Goal: Information Seeking & Learning: Learn about a topic

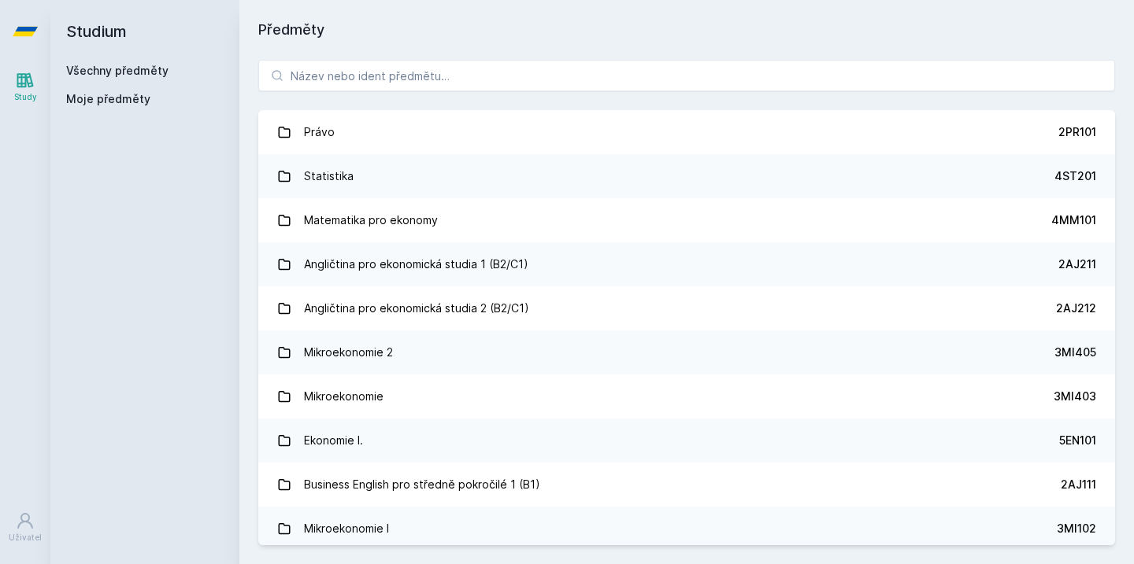
click at [25, 38] on icon at bounding box center [25, 31] width 25 height 63
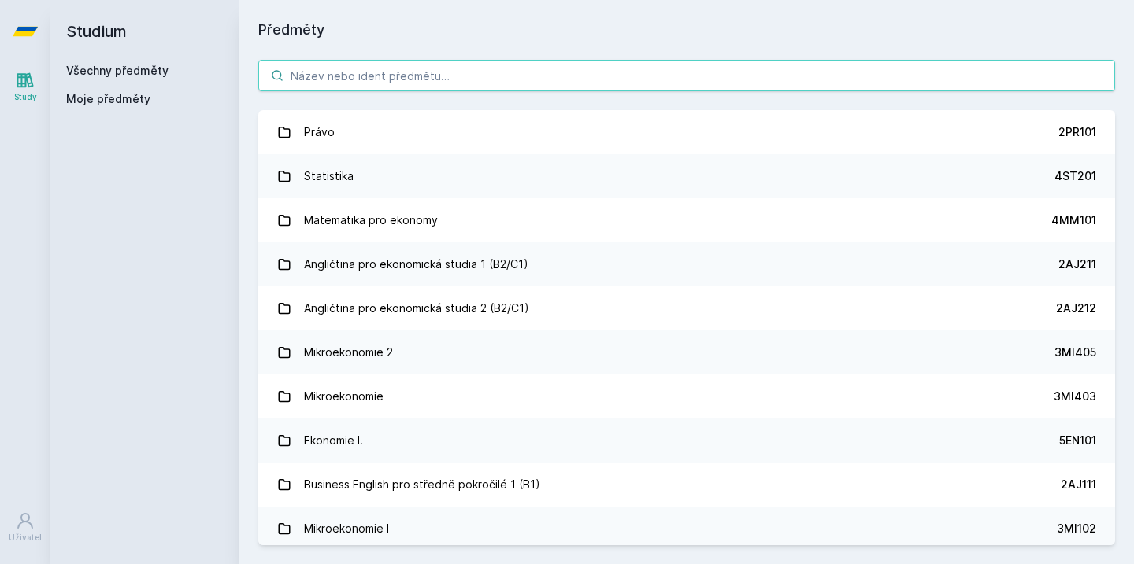
click at [402, 76] on input "search" at bounding box center [686, 75] width 856 height 31
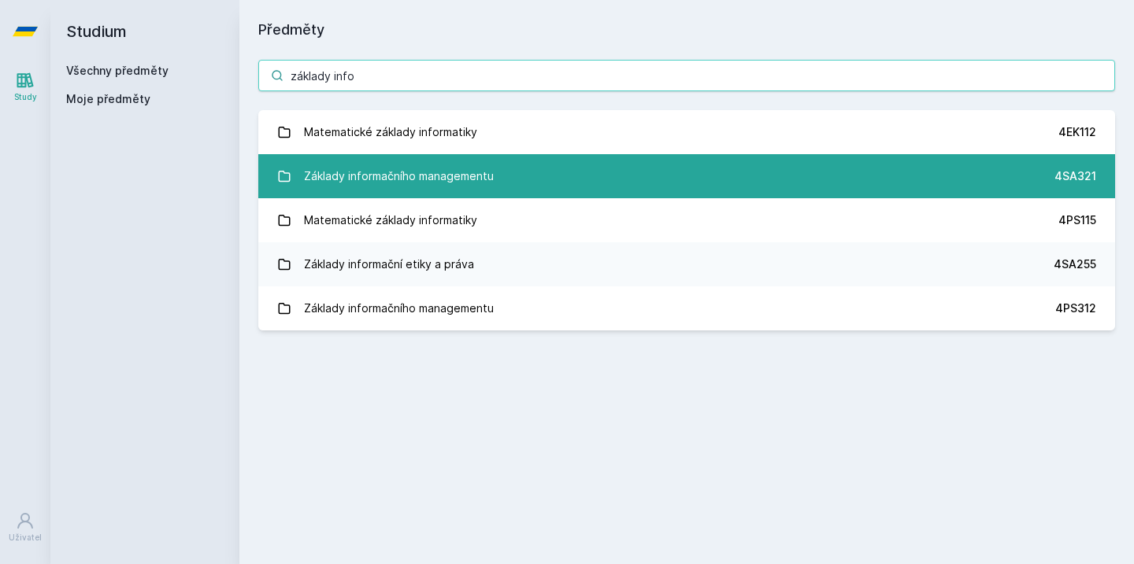
type input "základy info"
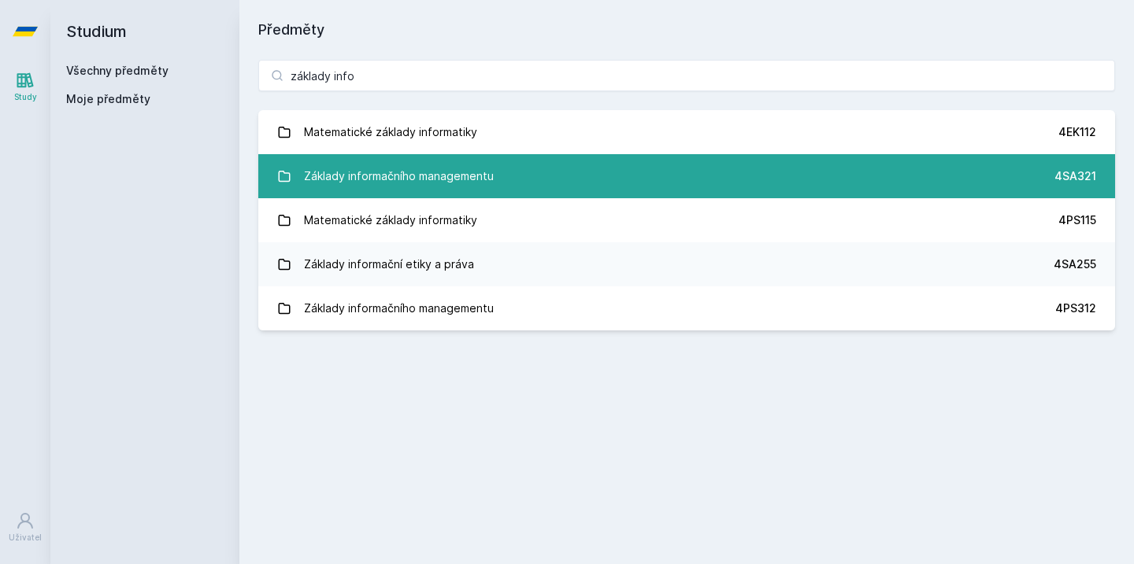
click at [509, 168] on link "Základy informačního managementu 4SA321" at bounding box center [686, 176] width 856 height 44
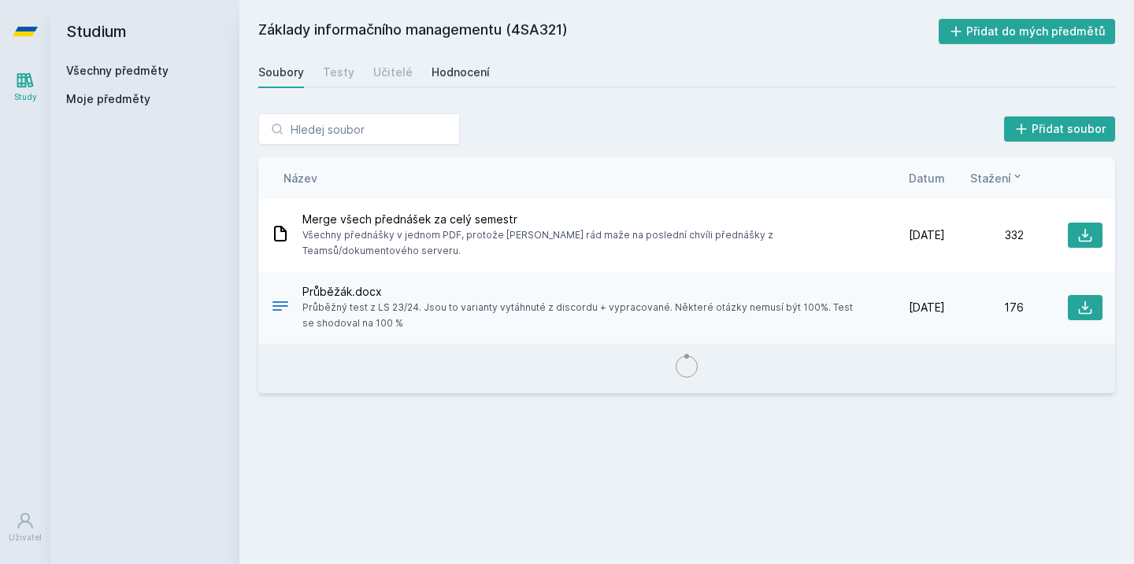
click at [433, 72] on div "Hodnocení" at bounding box center [460, 73] width 58 height 16
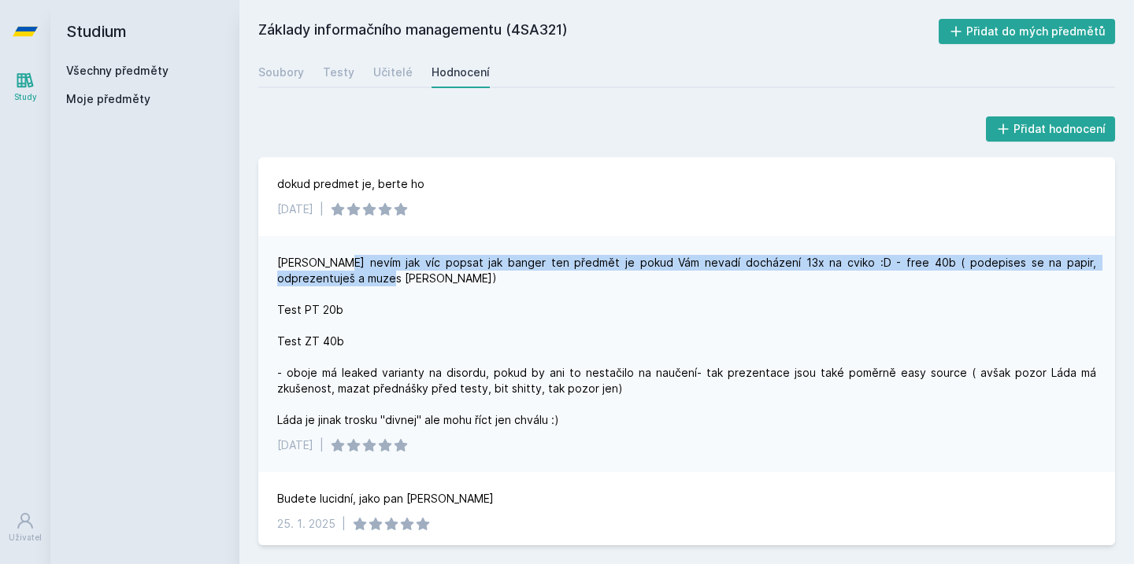
drag, startPoint x: 336, startPoint y: 261, endPoint x: 464, endPoint y: 296, distance: 133.1
click at [464, 296] on div "[PERSON_NAME] nevím jak víc popsat jak banger ten předmět je pokud Vám nevadí d…" at bounding box center [686, 341] width 819 height 173
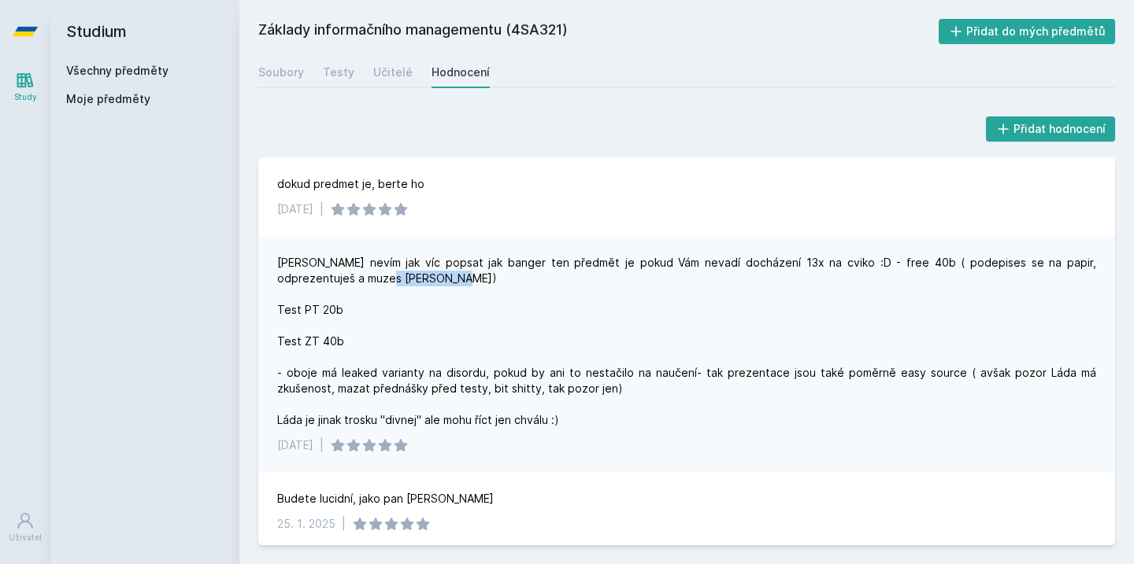
click at [466, 301] on div "[PERSON_NAME] nevím jak víc popsat jak banger ten předmět je pokud Vám nevadí d…" at bounding box center [686, 341] width 819 height 173
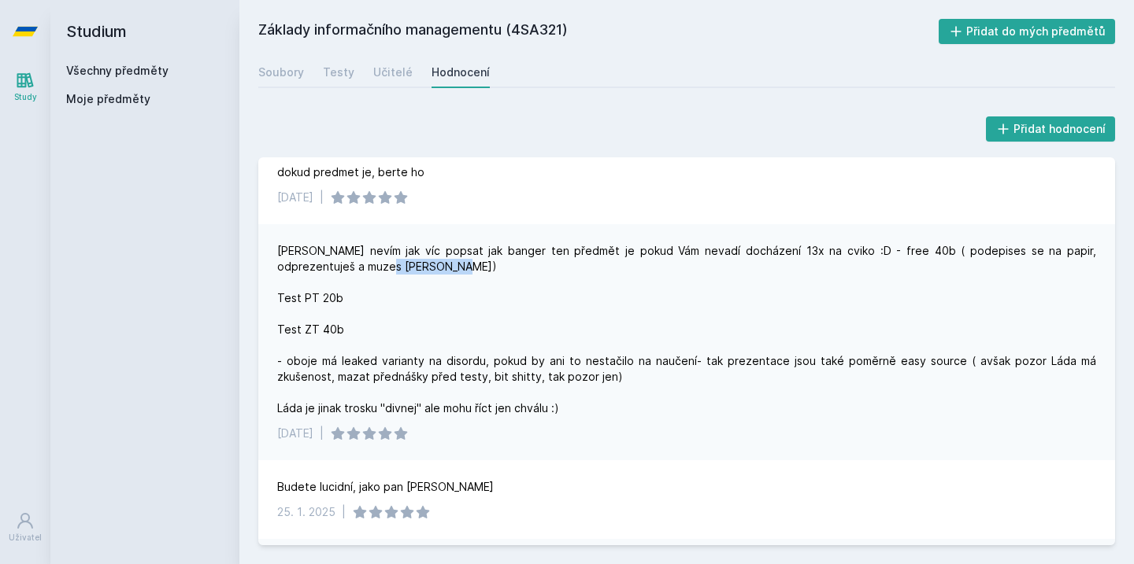
scroll to position [15, 0]
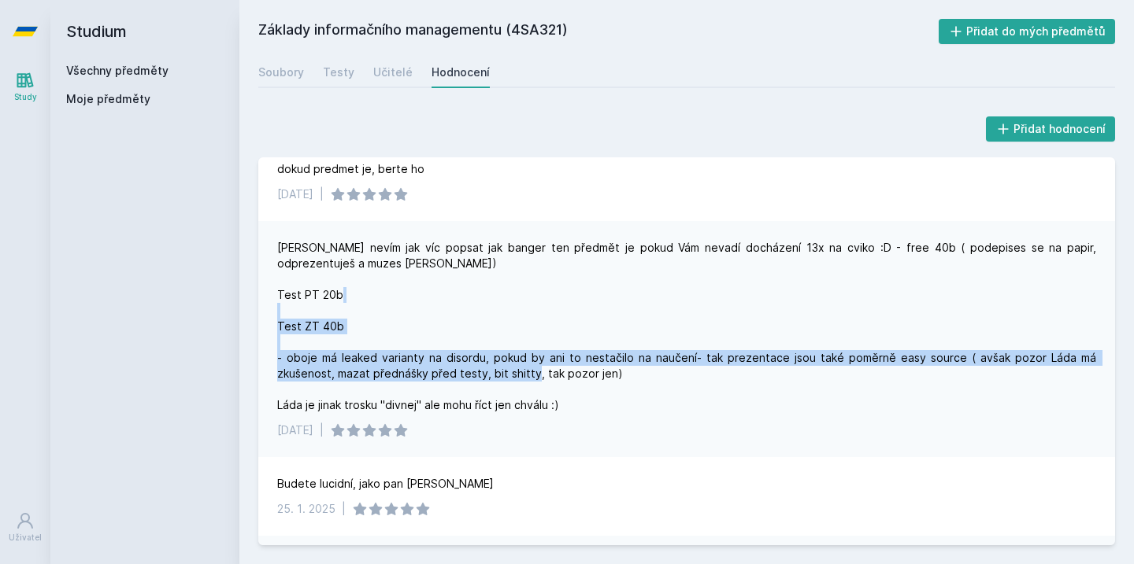
drag, startPoint x: 290, startPoint y: 360, endPoint x: 577, endPoint y: 383, distance: 288.2
click at [577, 383] on div "[PERSON_NAME] nevím jak víc popsat jak banger ten předmět je pokud Vám nevadí d…" at bounding box center [686, 326] width 819 height 173
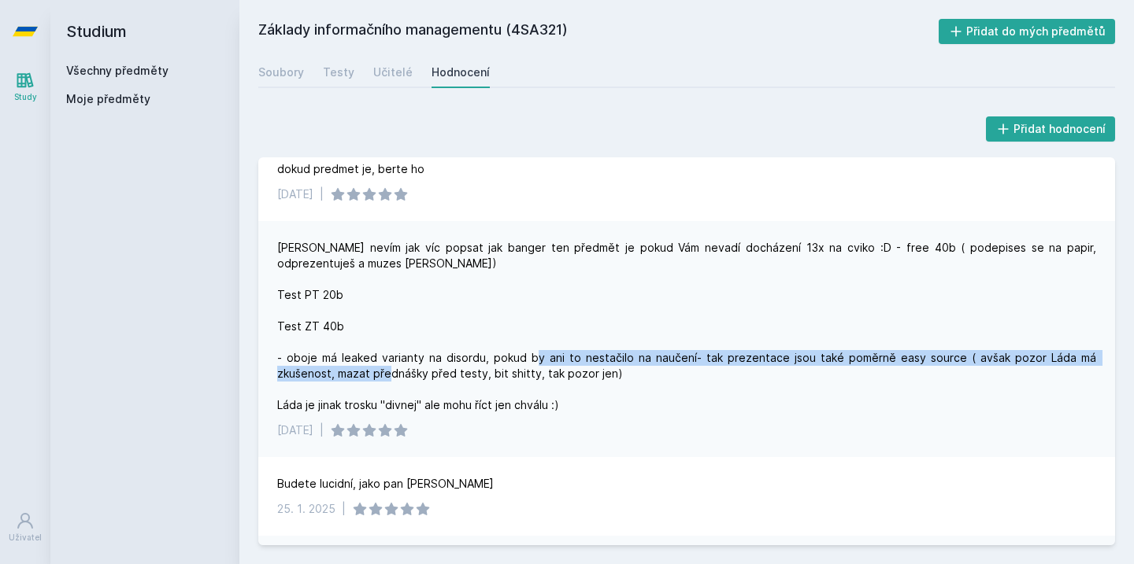
drag, startPoint x: 482, startPoint y: 367, endPoint x: 627, endPoint y: 356, distance: 146.0
click at [627, 357] on div "[PERSON_NAME] nevím jak víc popsat jak banger ten předmět je pokud Vám nevadí d…" at bounding box center [686, 326] width 819 height 173
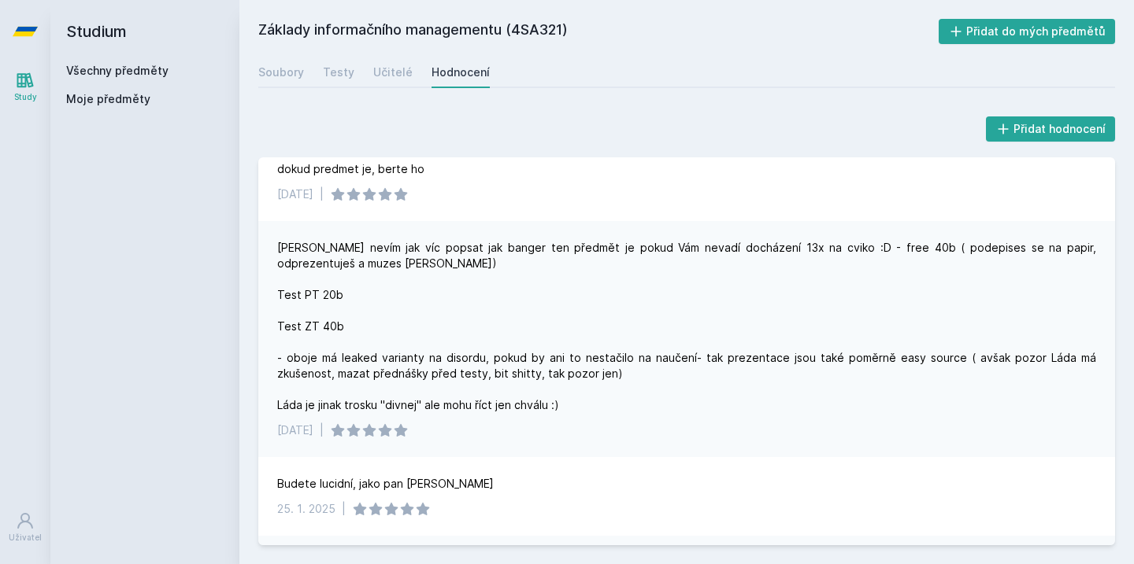
click at [625, 393] on div "[PERSON_NAME] nevím jak víc popsat jak banger ten předmět je pokud Vám nevadí d…" at bounding box center [686, 326] width 819 height 173
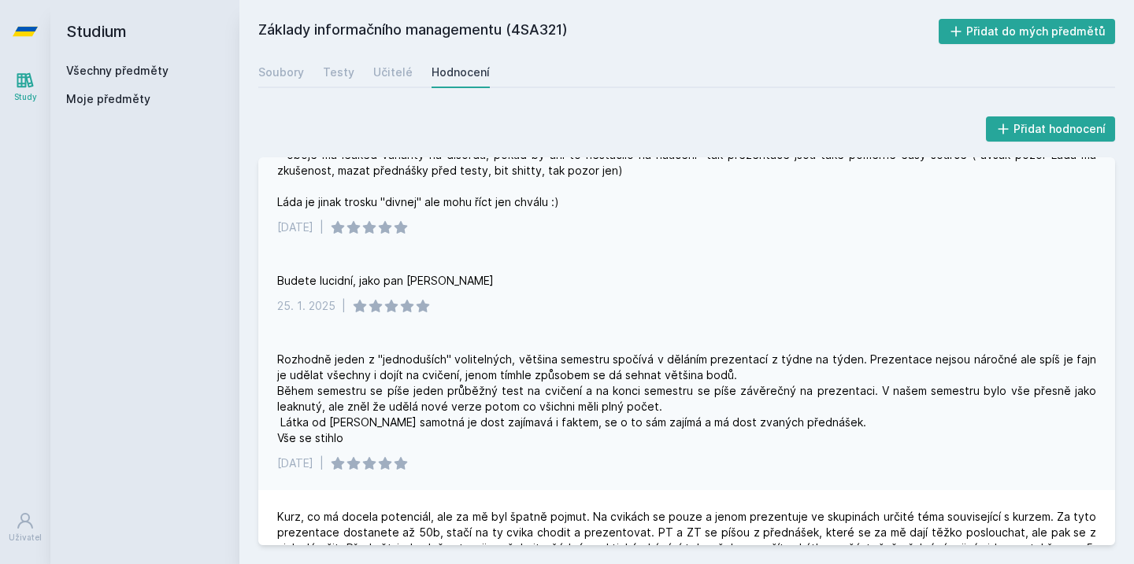
scroll to position [219, 0]
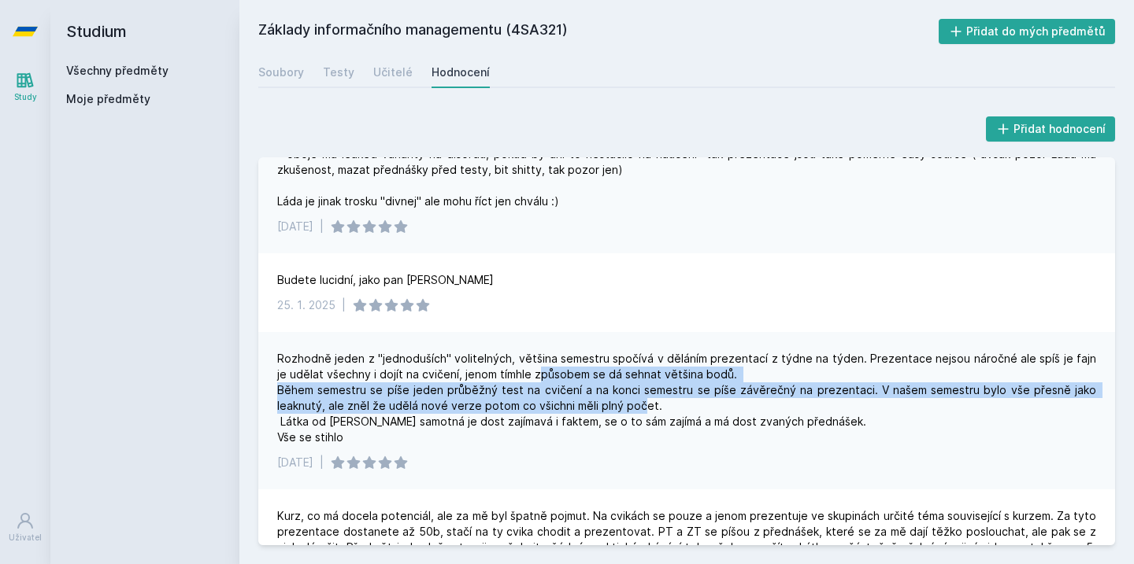
drag, startPoint x: 524, startPoint y: 371, endPoint x: 639, endPoint y: 414, distance: 122.8
click at [639, 409] on div "Rozhodně jeden z "jednoduších" volitelných, většina semestru spočívá v děláním …" at bounding box center [686, 398] width 819 height 94
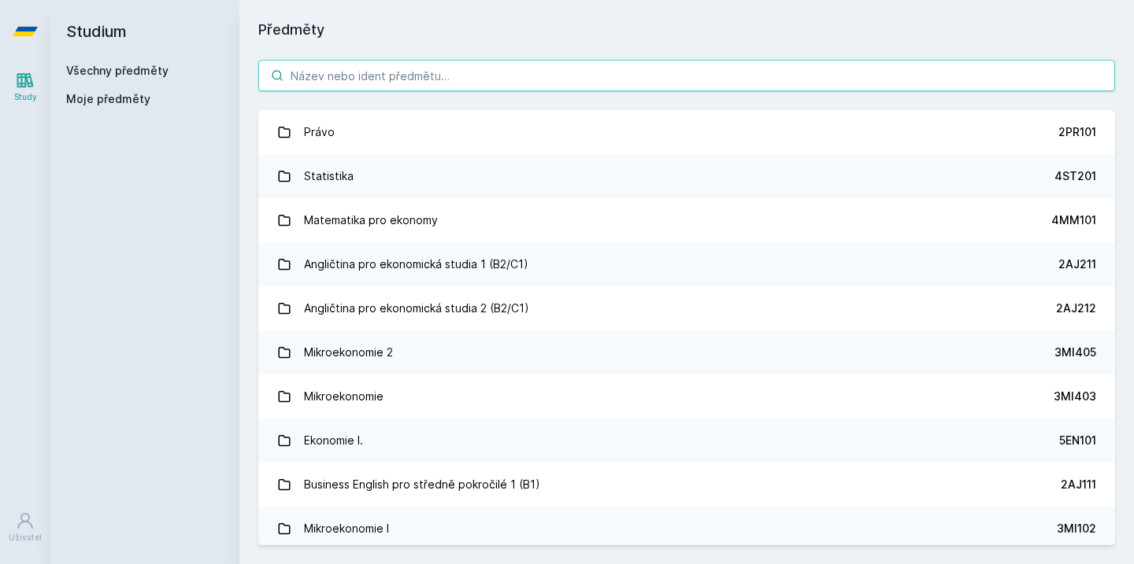
click at [812, 63] on input "search" at bounding box center [686, 75] width 856 height 31
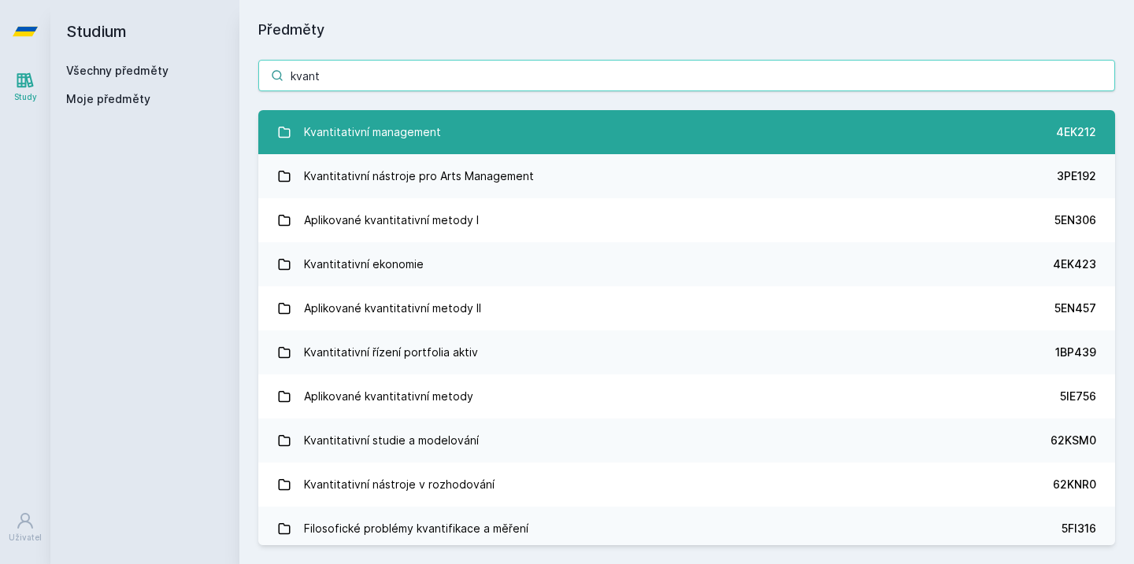
type input "kvant"
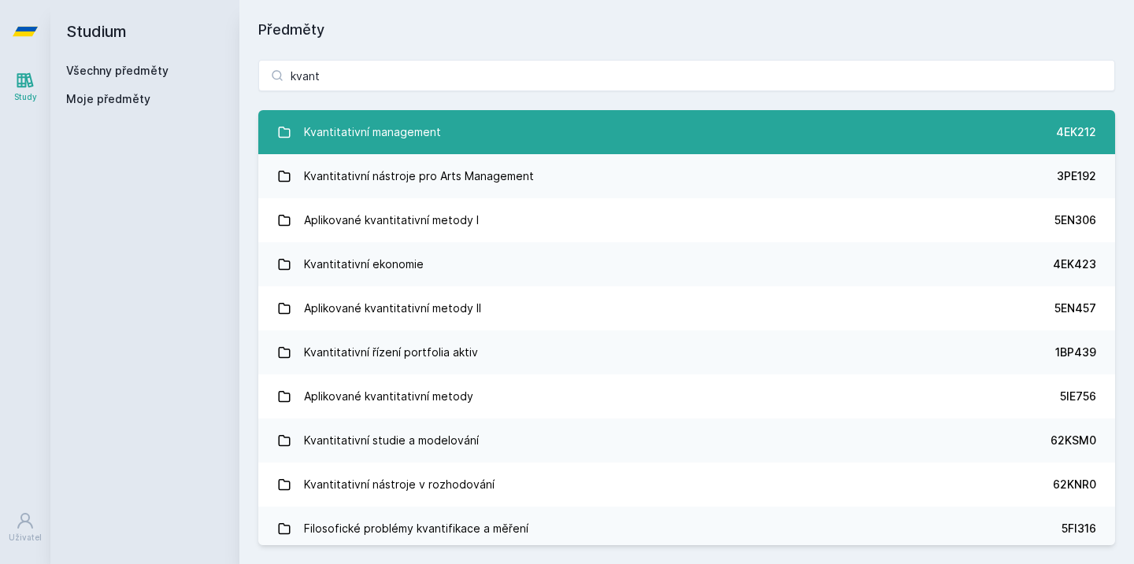
click at [759, 135] on link "Kvantitativní management 4EK212" at bounding box center [686, 132] width 856 height 44
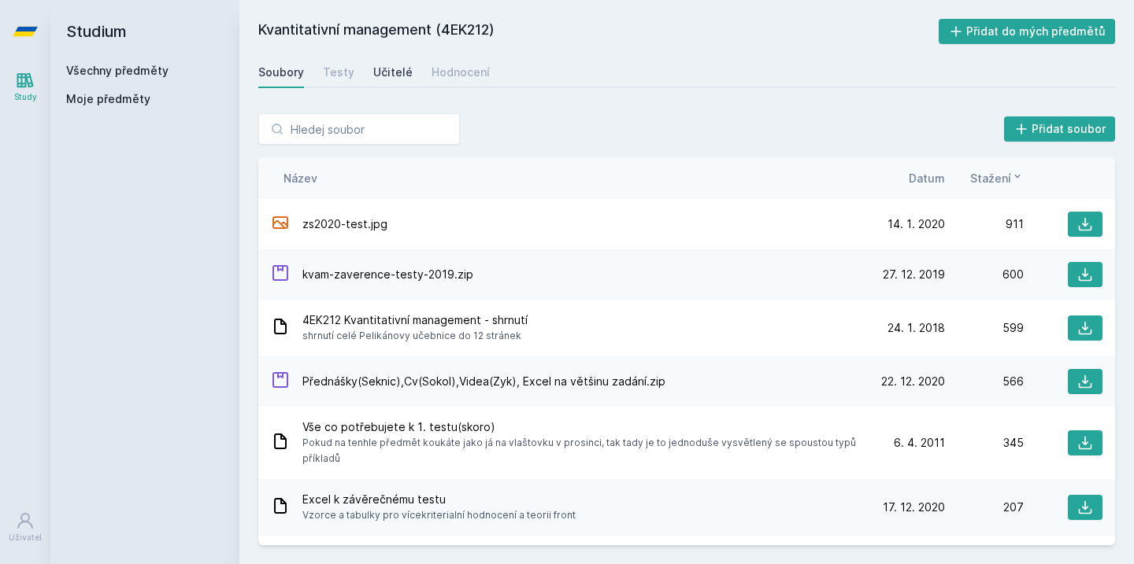
click at [388, 74] on div "Učitelé" at bounding box center [392, 73] width 39 height 16
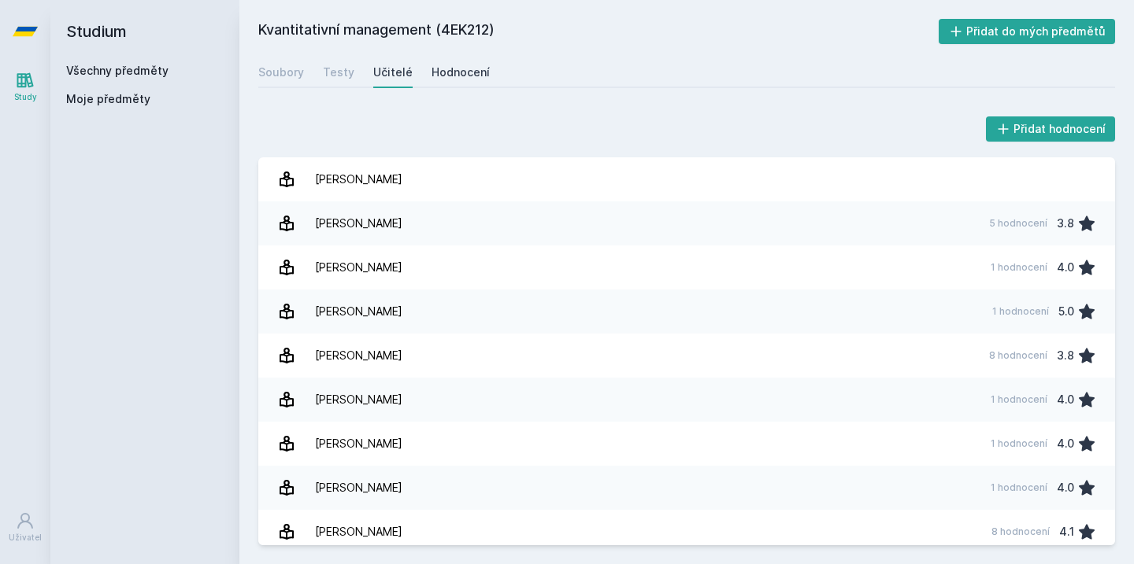
click at [462, 68] on div "Hodnocení" at bounding box center [460, 73] width 58 height 16
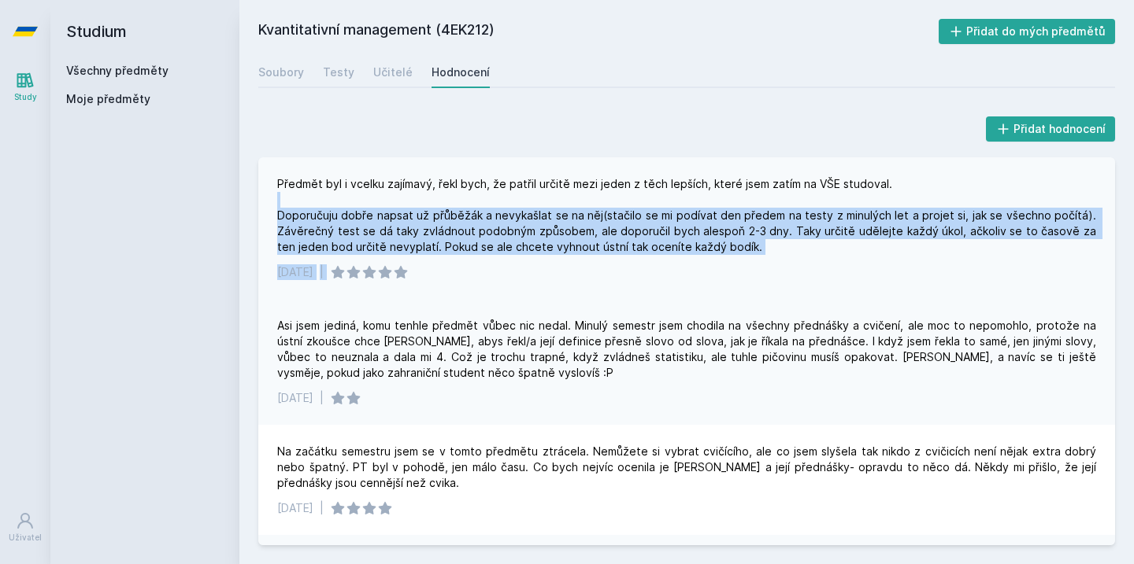
drag, startPoint x: 375, startPoint y: 193, endPoint x: 581, endPoint y: 261, distance: 216.3
click at [581, 261] on div "Předmět byl i vcelku zajímavý, řekl bych, že patřil určitě mezi jeden z těch le…" at bounding box center [686, 228] width 856 height 142
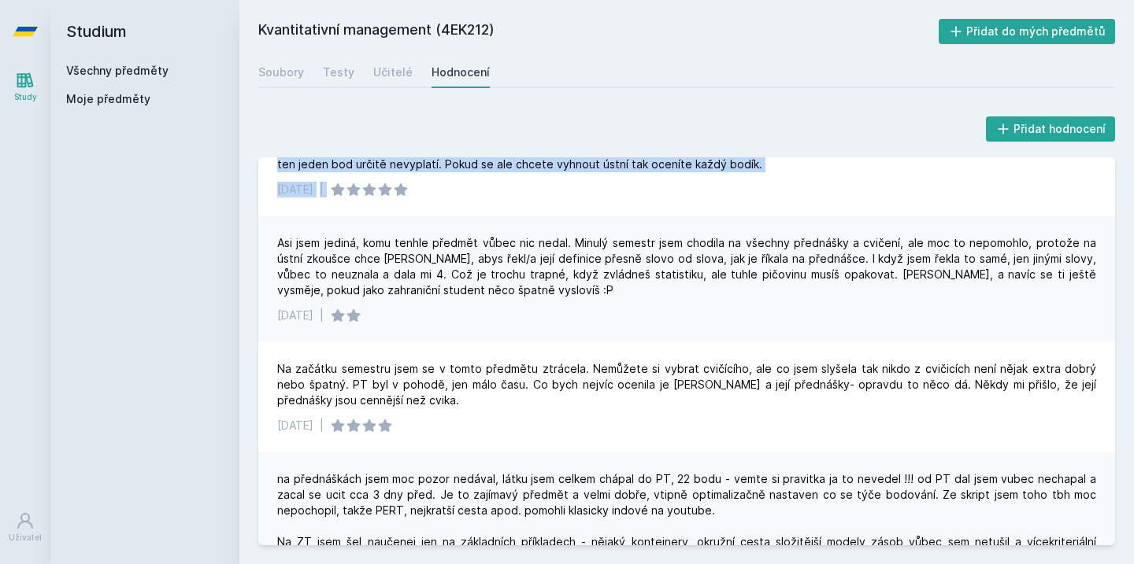
scroll to position [84, 0]
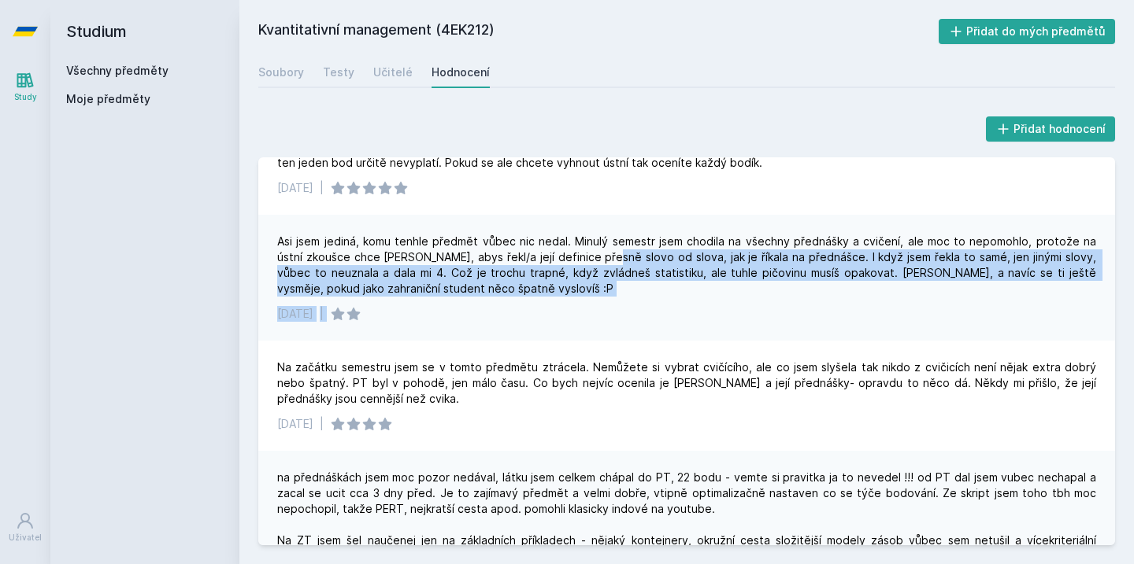
drag, startPoint x: 582, startPoint y: 261, endPoint x: 774, endPoint y: 331, distance: 204.7
click at [775, 331] on div "Asi jsem jediná, komu tenhle předmět vůbec nic nedal. Minulý semestr jsem chodi…" at bounding box center [686, 278] width 856 height 126
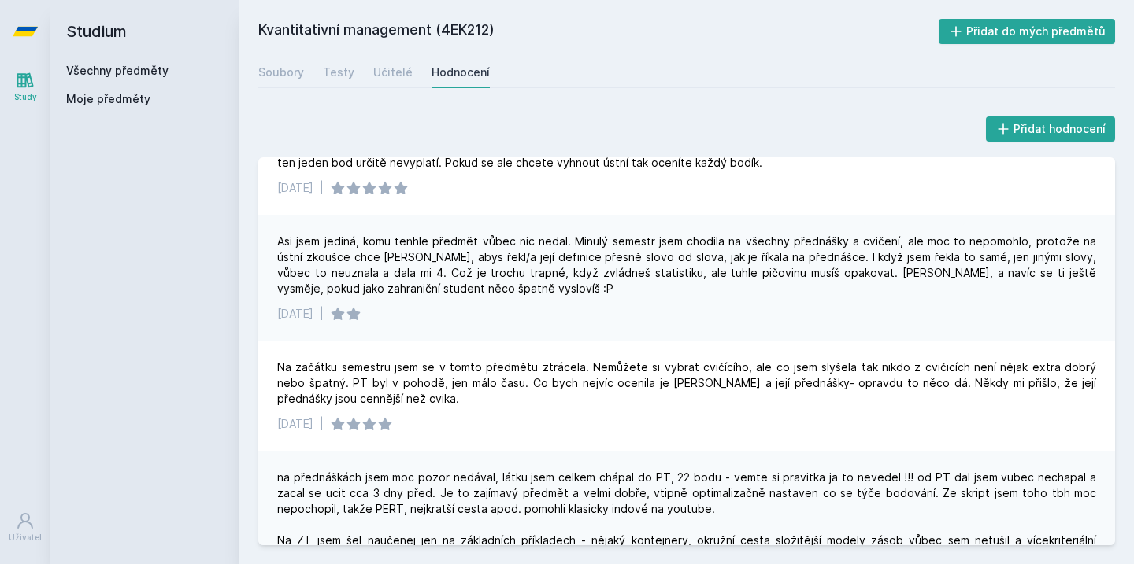
click at [771, 331] on div "Asi jsem jediná, komu tenhle předmět vůbec nic nedal. Minulý semestr jsem chodi…" at bounding box center [686, 278] width 856 height 126
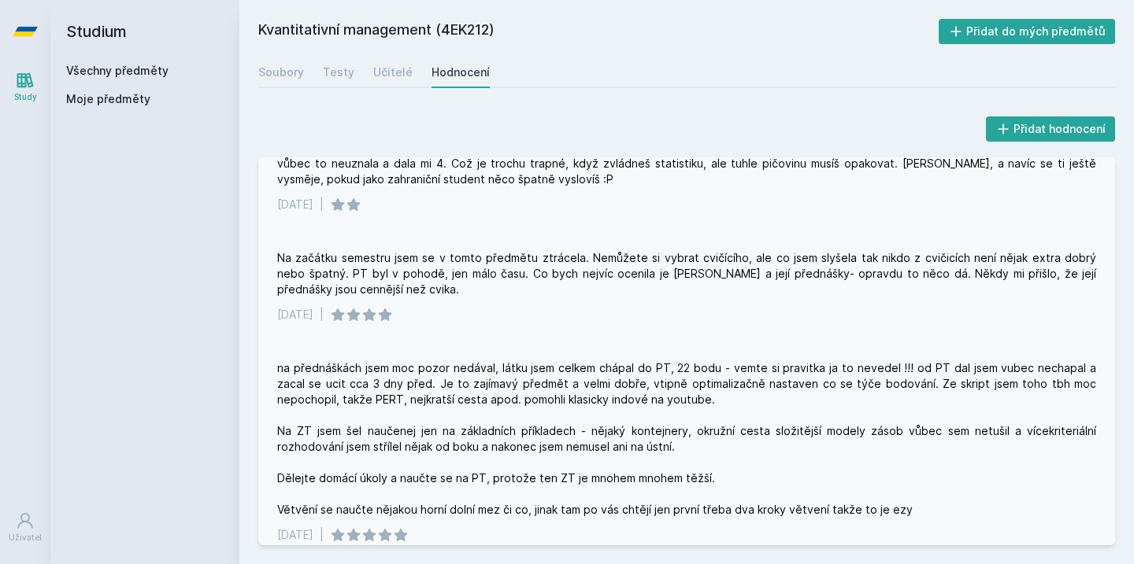
scroll to position [202, 0]
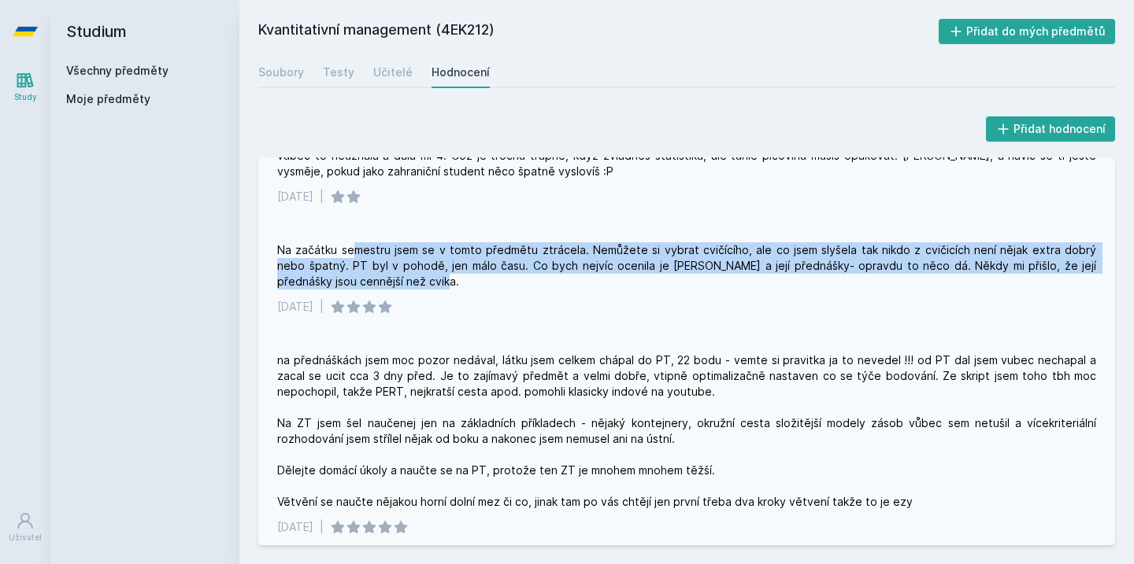
drag, startPoint x: 352, startPoint y: 254, endPoint x: 643, endPoint y: 276, distance: 292.0
click at [643, 276] on div "Na začátku semestru jsem se v tomto předmětu ztrácela. Nemůžete si vybrat cvičí…" at bounding box center [686, 265] width 819 height 47
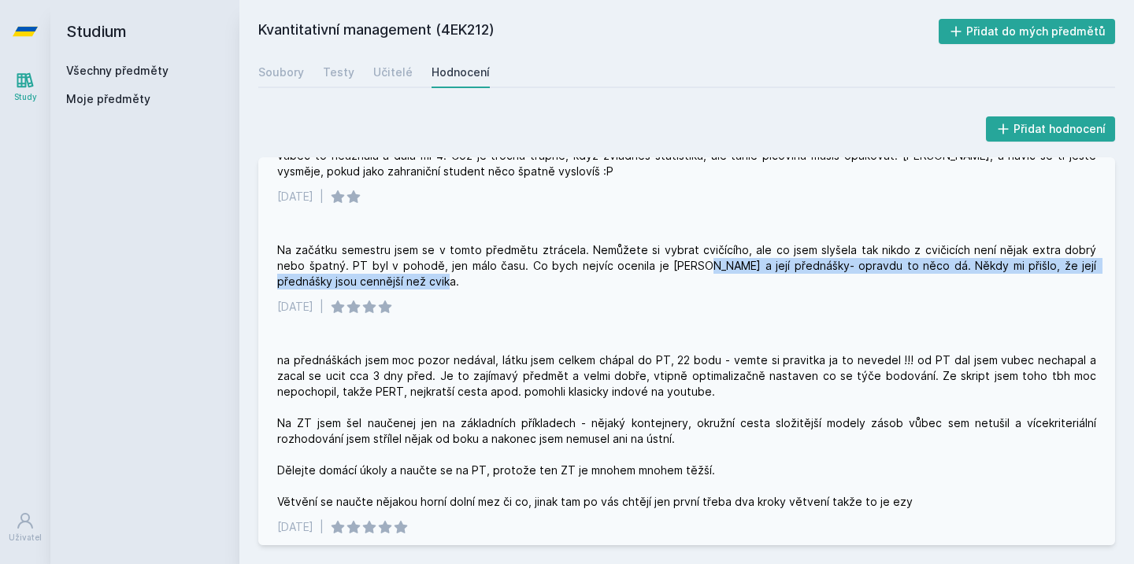
drag, startPoint x: 645, startPoint y: 278, endPoint x: 670, endPoint y: 259, distance: 31.5
click at [670, 259] on div "Na začátku semestru jsem se v tomto předmětu ztrácela. Nemůžete si vybrat cvičí…" at bounding box center [686, 265] width 819 height 47
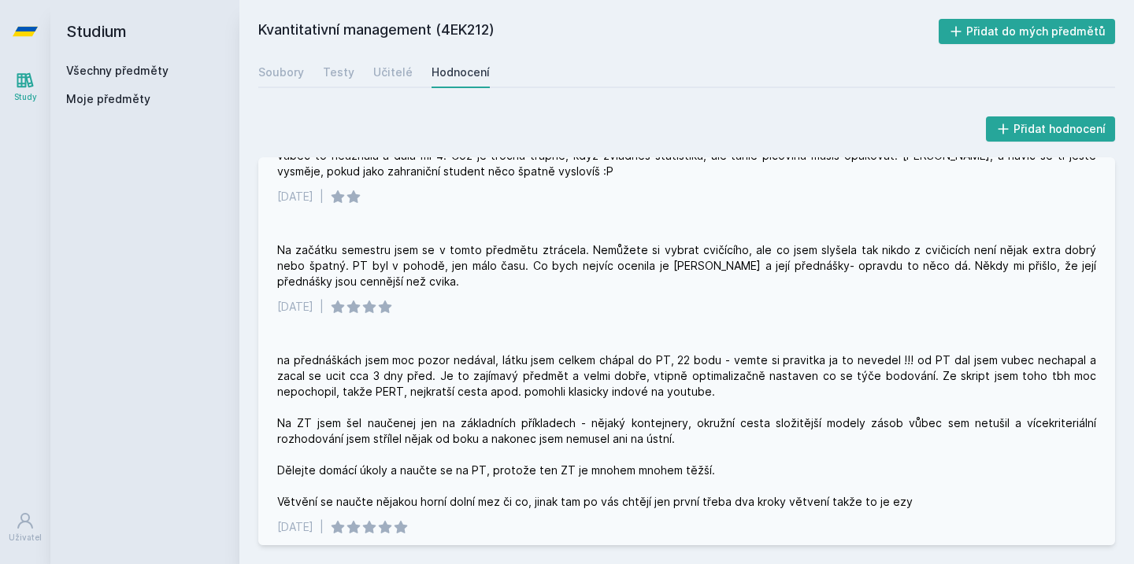
click at [728, 309] on div "[DATE] |" at bounding box center [686, 307] width 819 height 16
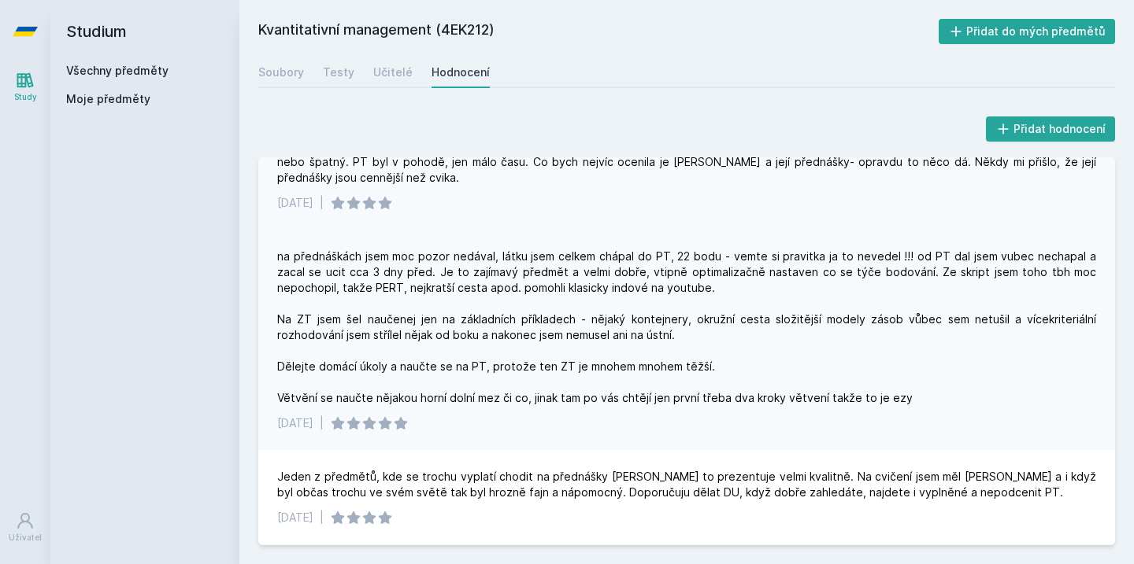
scroll to position [306, 0]
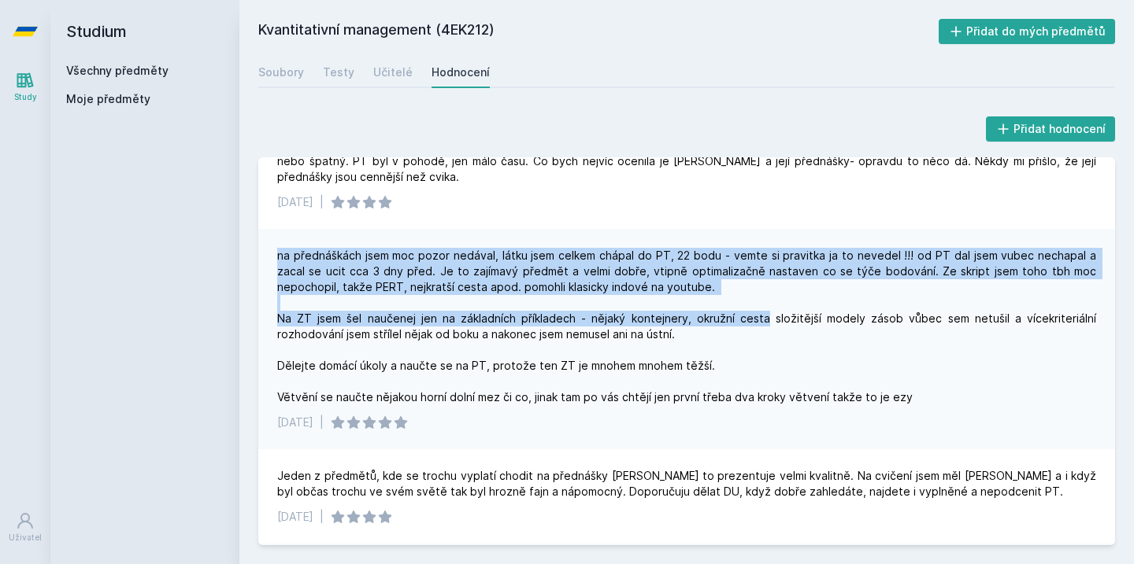
drag, startPoint x: 450, startPoint y: 244, endPoint x: 768, endPoint y: 335, distance: 330.7
click at [768, 330] on div "na přednáškách jsem moc pozor nedával, látku jsem celkem chápal do PT, 22 bodu …" at bounding box center [686, 339] width 856 height 220
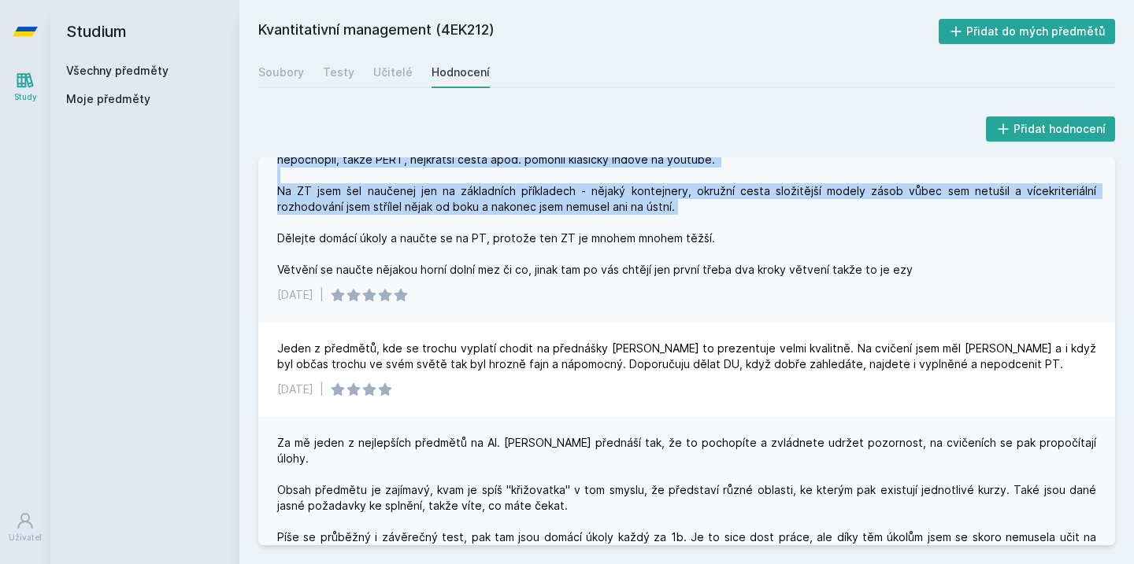
scroll to position [453, 0]
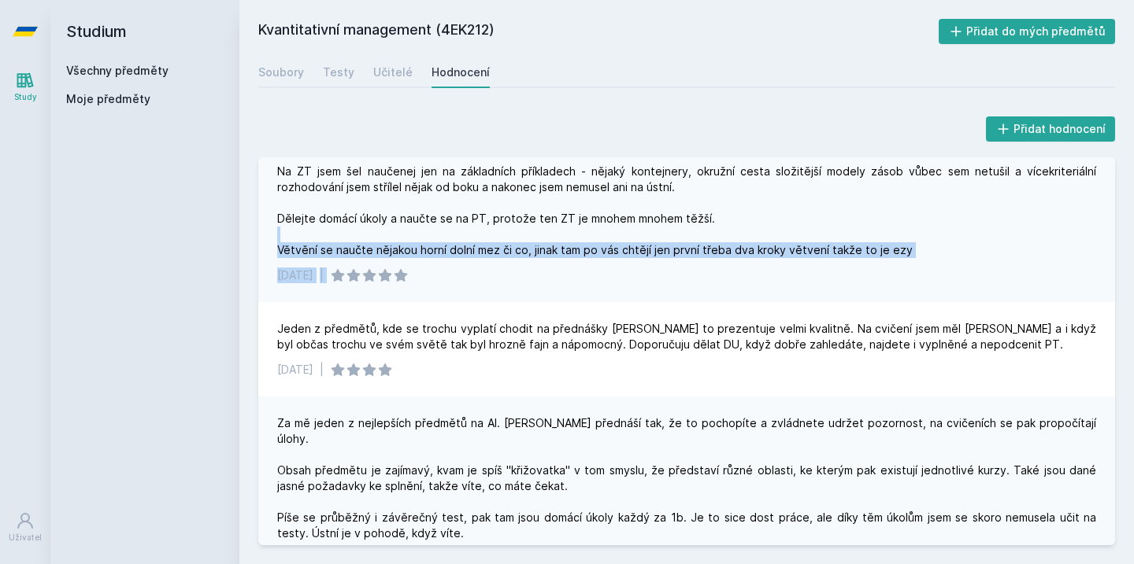
drag, startPoint x: 454, startPoint y: 235, endPoint x: 612, endPoint y: 279, distance: 164.2
click at [612, 279] on div "na přednáškách jsem moc pozor nedával, látku jsem celkem chápal do PT, 22 bodu …" at bounding box center [686, 192] width 856 height 220
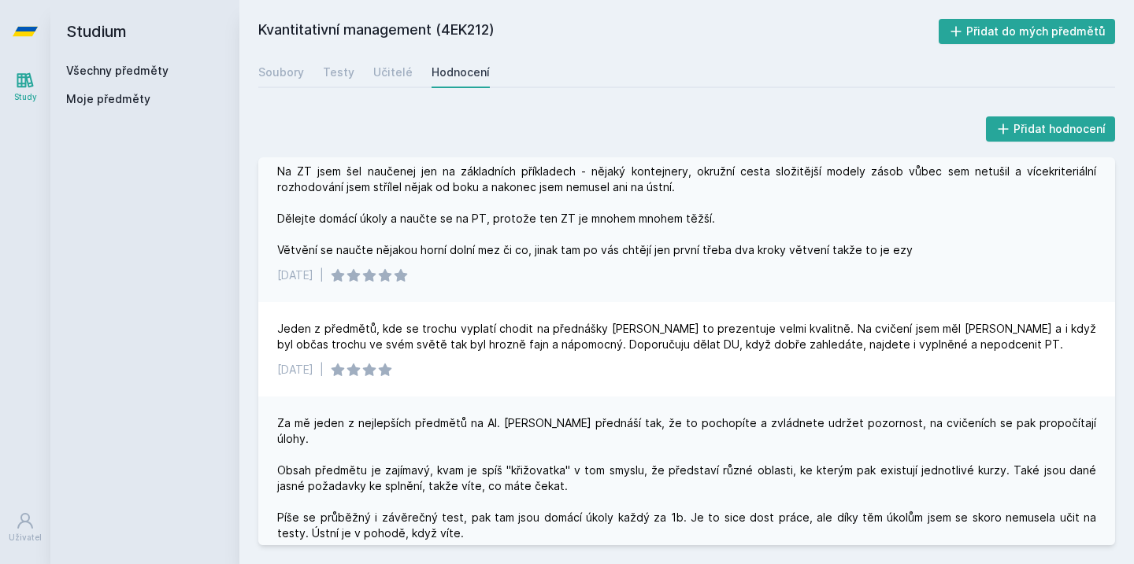
click at [612, 279] on div "[DATE] |" at bounding box center [686, 276] width 819 height 16
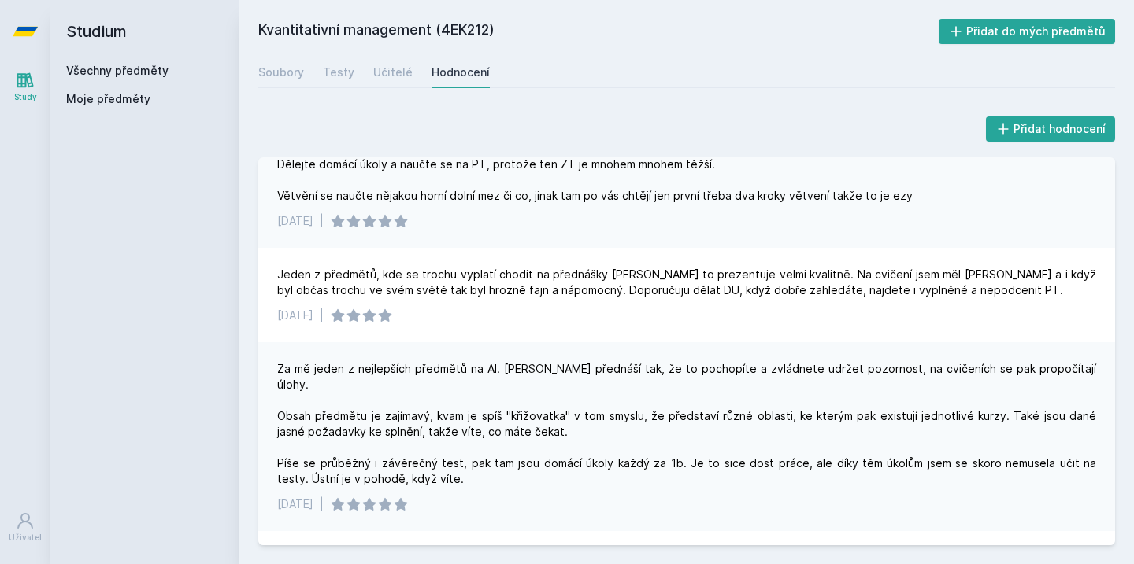
scroll to position [509, 0]
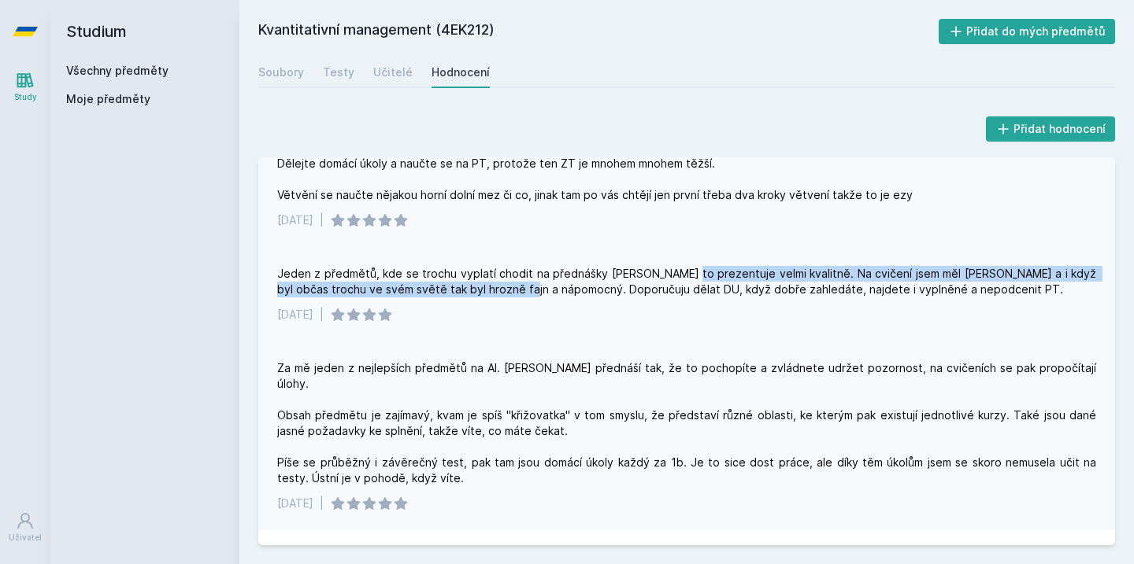
drag, startPoint x: 494, startPoint y: 286, endPoint x: 688, endPoint y: 273, distance: 194.8
click at [683, 271] on div "Jeden z předmětů, kde se trochu vyplatí chodit na přednášky [PERSON_NAME] to pr…" at bounding box center [686, 281] width 819 height 31
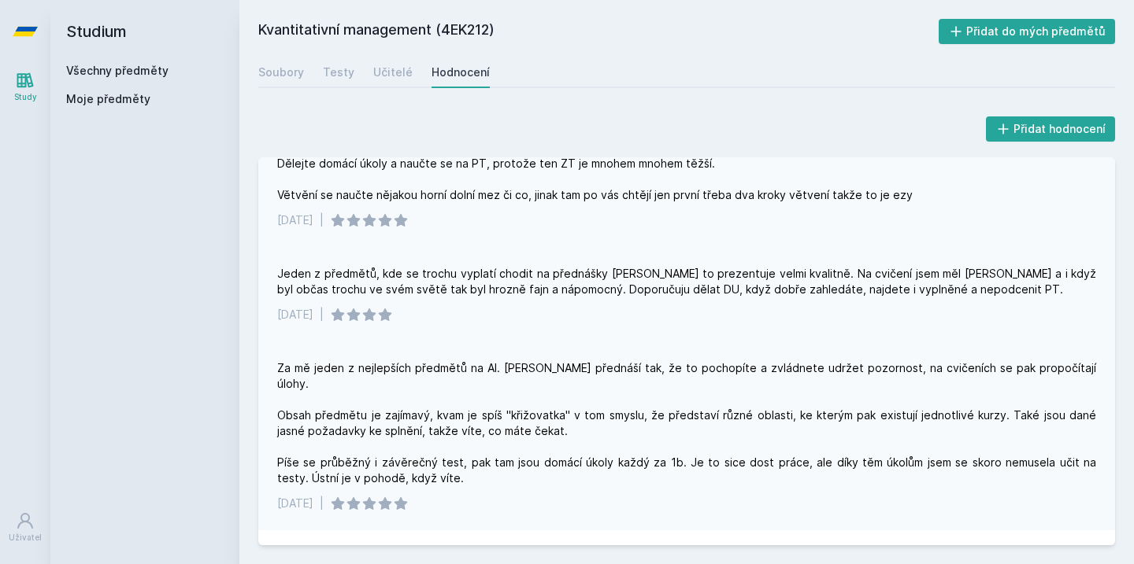
click at [753, 307] on div "[DATE] |" at bounding box center [686, 315] width 819 height 16
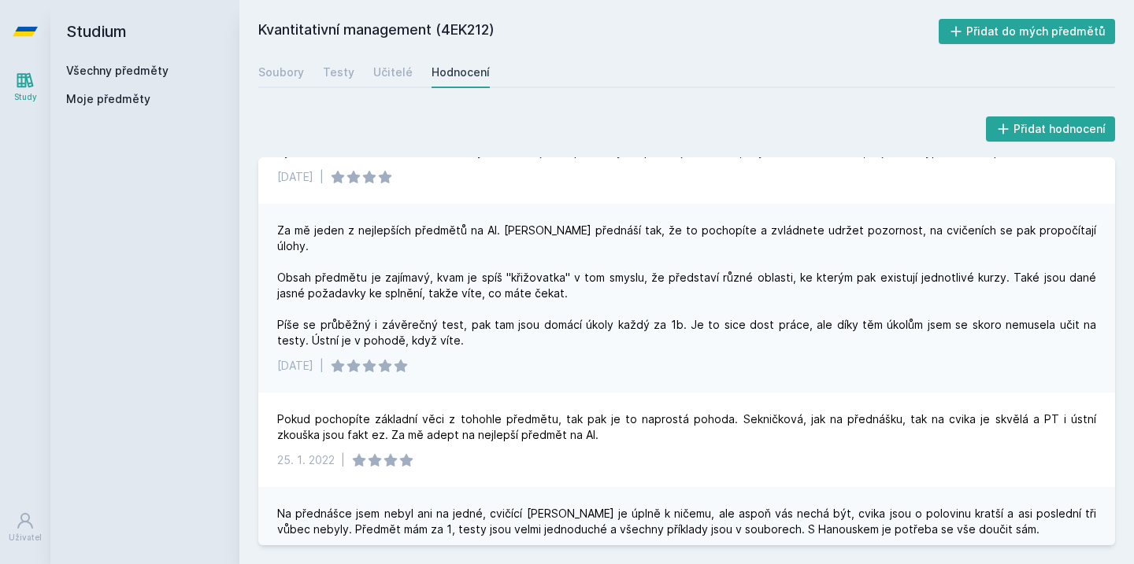
scroll to position [645, 0]
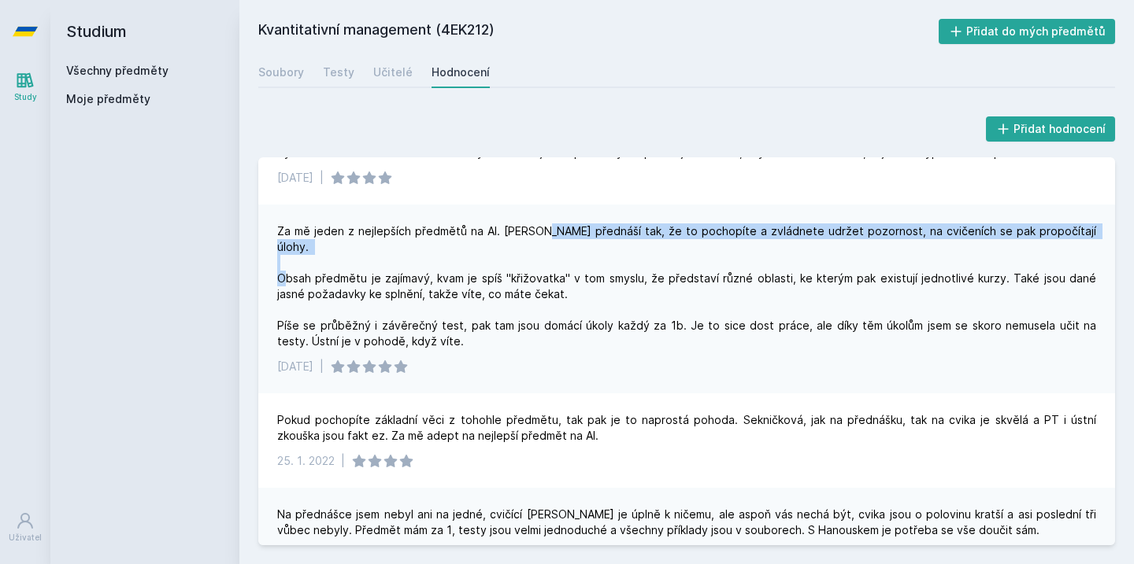
drag, startPoint x: 531, startPoint y: 237, endPoint x: 781, endPoint y: 237, distance: 250.3
click at [782, 238] on div "Za mě jeden z nejlepších předmětů na AI. [PERSON_NAME] přednáší tak, že to poch…" at bounding box center [686, 287] width 819 height 126
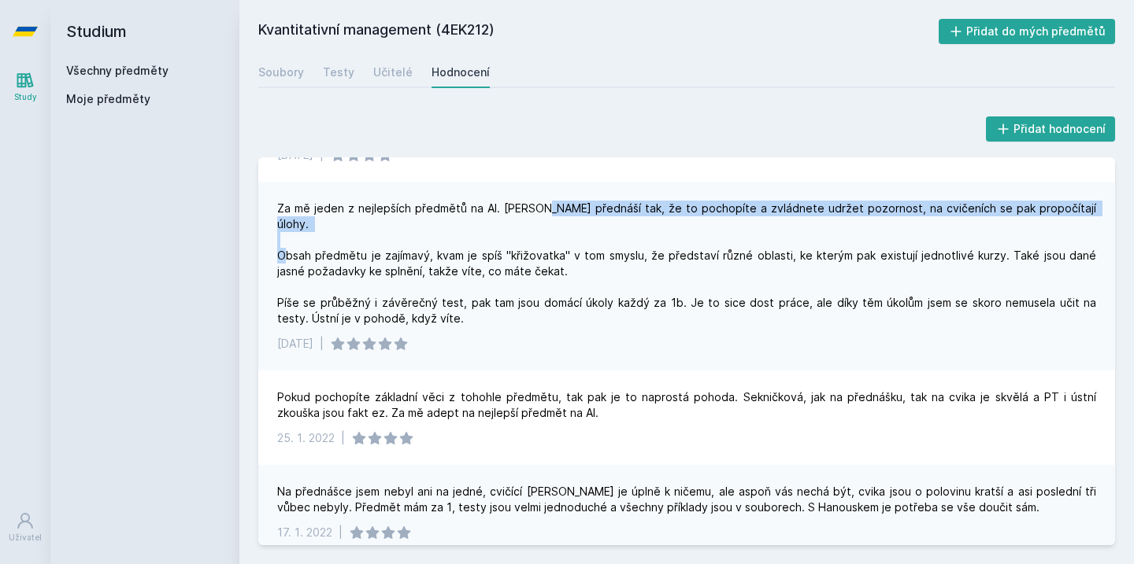
scroll to position [674, 0]
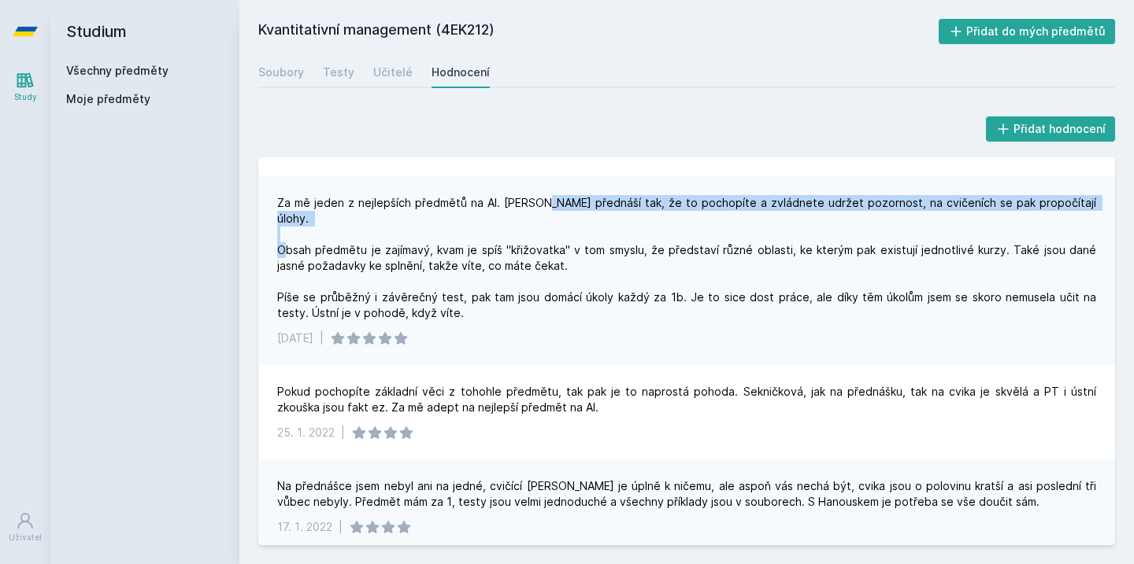
drag, startPoint x: 460, startPoint y: 291, endPoint x: 350, endPoint y: 278, distance: 110.2
click at [350, 278] on div "Za mě jeden z nejlepších předmětů na AI. [PERSON_NAME] přednáší tak, že to poch…" at bounding box center [686, 258] width 819 height 126
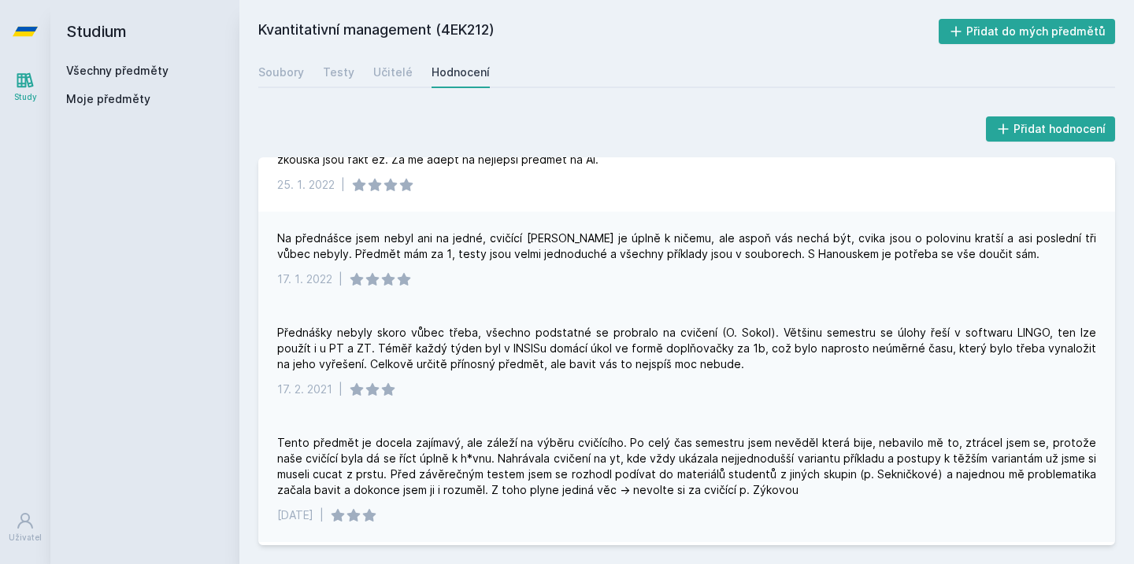
scroll to position [928, 0]
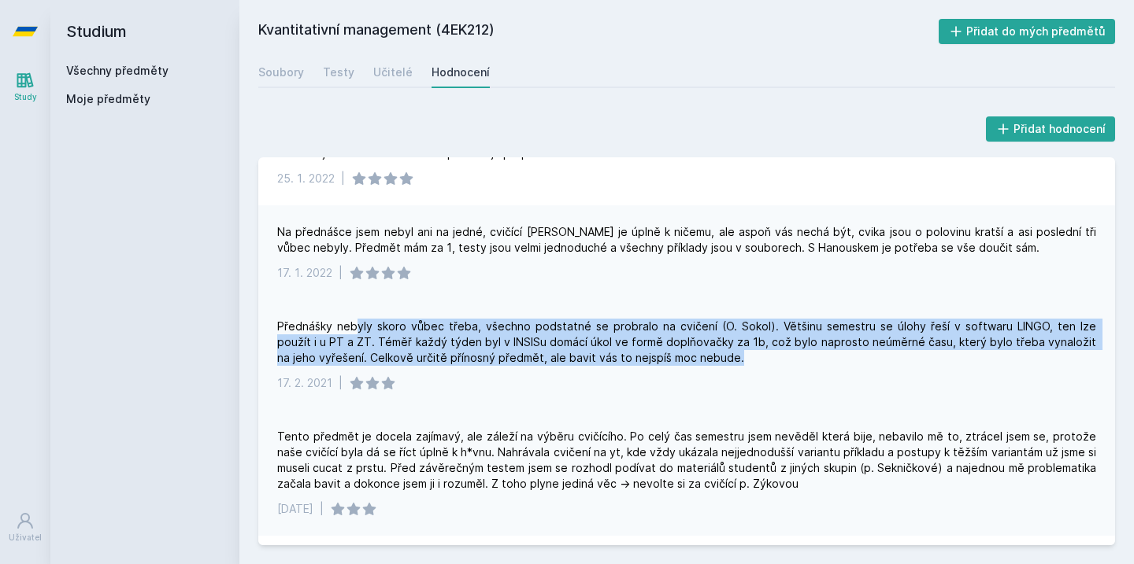
drag, startPoint x: 353, startPoint y: 309, endPoint x: 468, endPoint y: 350, distance: 122.3
click at [468, 351] on div "Přednášky nebyly skoro vůbec třeba, všechno podstatné se probralo na cvičení (O…" at bounding box center [686, 355] width 856 height 110
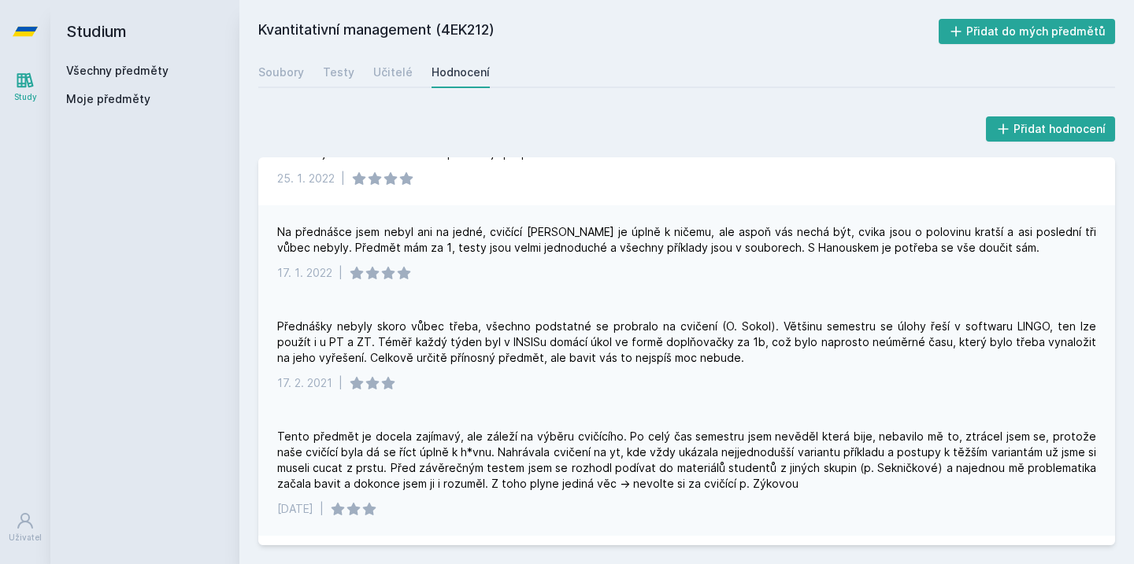
click at [463, 383] on div "Přednášky nebyly skoro vůbec třeba, všechno podstatné se probralo na cvičení (O…" at bounding box center [686, 355] width 856 height 110
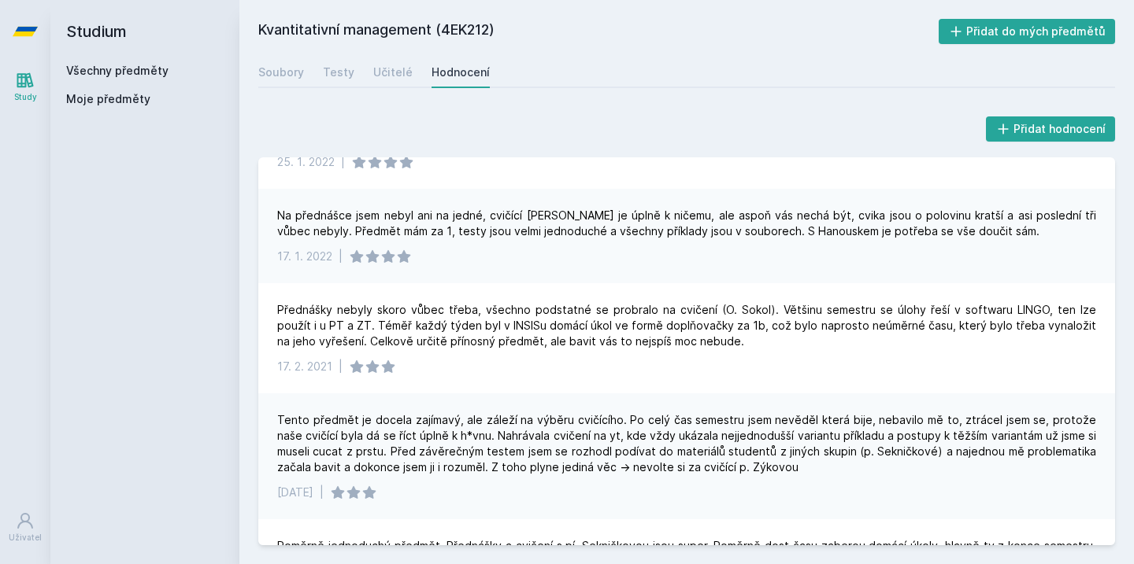
scroll to position [949, 0]
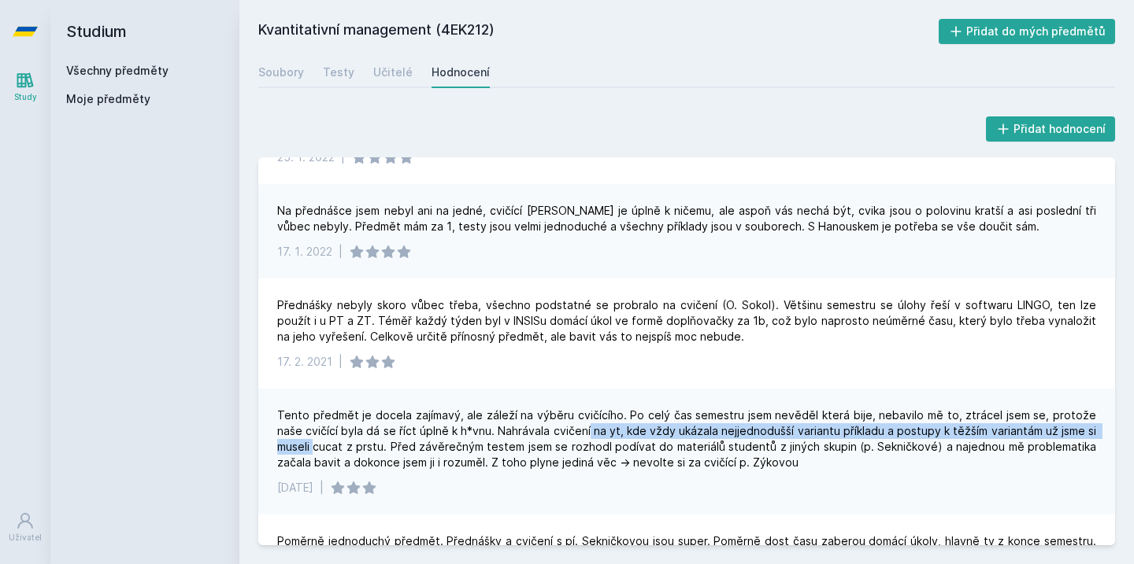
drag, startPoint x: 265, startPoint y: 423, endPoint x: 558, endPoint y: 418, distance: 292.9
click at [558, 418] on div "Tento předmět je docela zajímavý, ale záleží na výběru cvičícího. Po celý čas s…" at bounding box center [686, 452] width 856 height 126
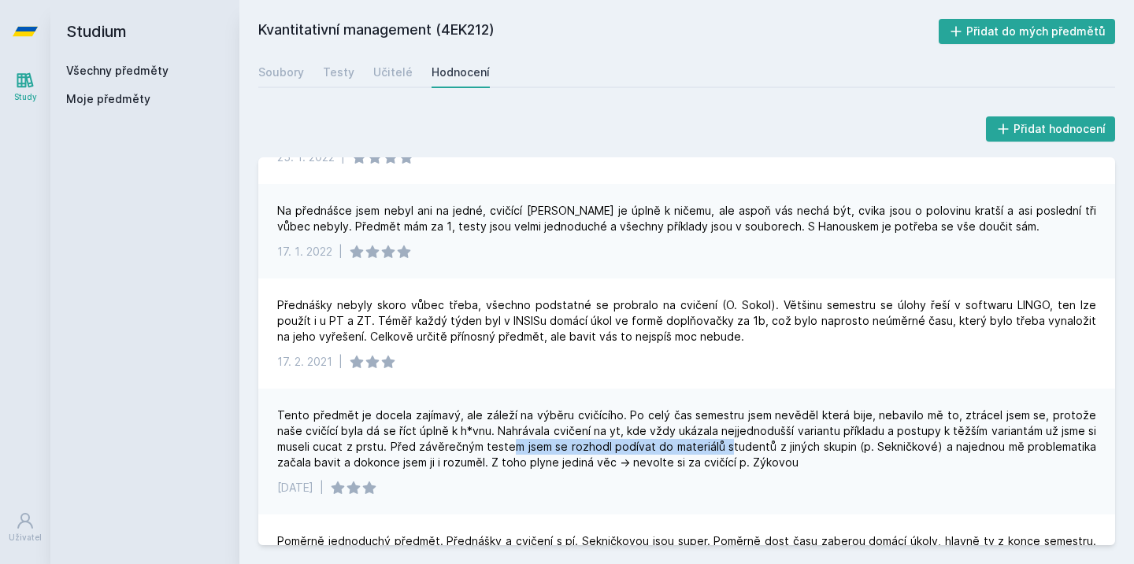
drag, startPoint x: 481, startPoint y: 424, endPoint x: 697, endPoint y: 422, distance: 216.5
click at [697, 422] on div "Tento předmět je docela zajímavý, ale záleží na výběru cvičícího. Po celý čas s…" at bounding box center [686, 439] width 819 height 63
click at [737, 415] on div "Tento předmět je docela zajímavý, ale záleží na výběru cvičícího. Po celý čas s…" at bounding box center [686, 439] width 819 height 63
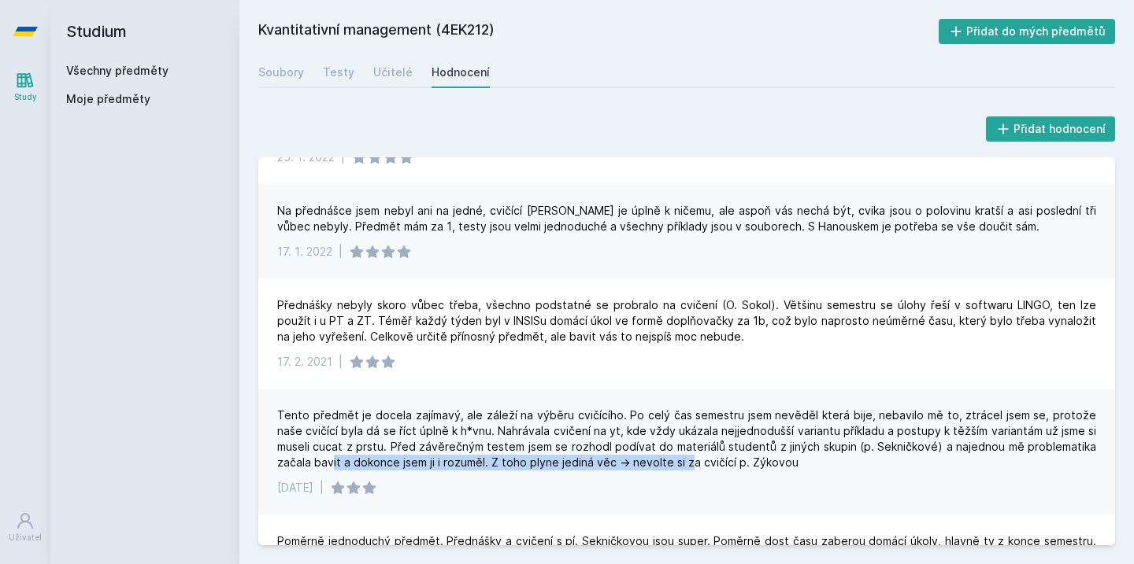
drag, startPoint x: 294, startPoint y: 438, endPoint x: 677, endPoint y: 446, distance: 383.4
click at [667, 446] on div "Tento předmět je docela zajímavý, ale záleží na výběru cvičícího. Po celý čas s…" at bounding box center [686, 439] width 819 height 63
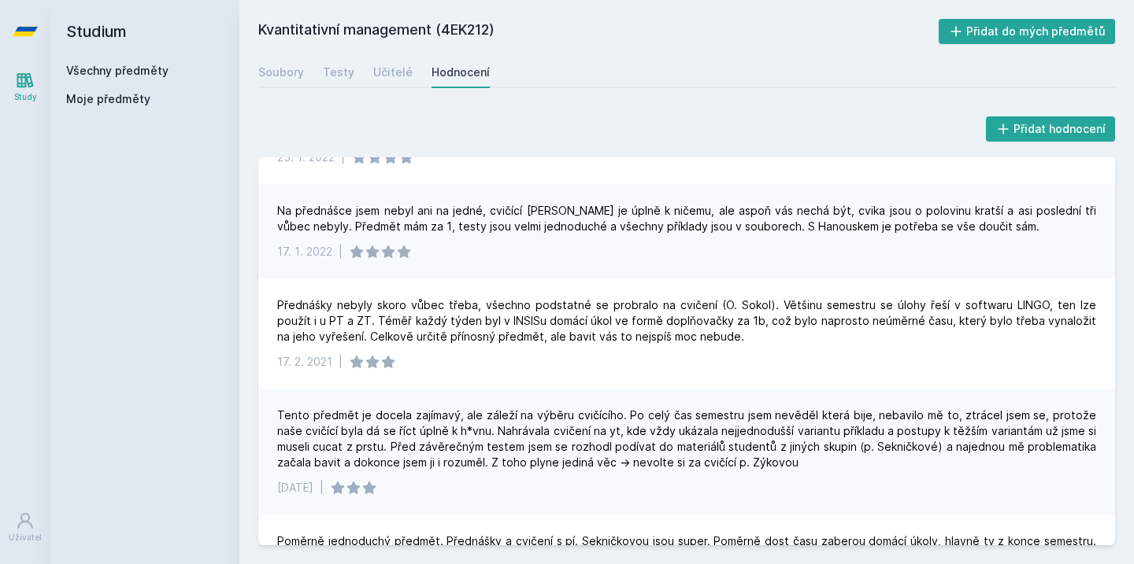
click at [820, 453] on div "Tento předmět je docela zajímavý, ale záleží na výběru cvičícího. Po celý čas s…" at bounding box center [686, 439] width 819 height 63
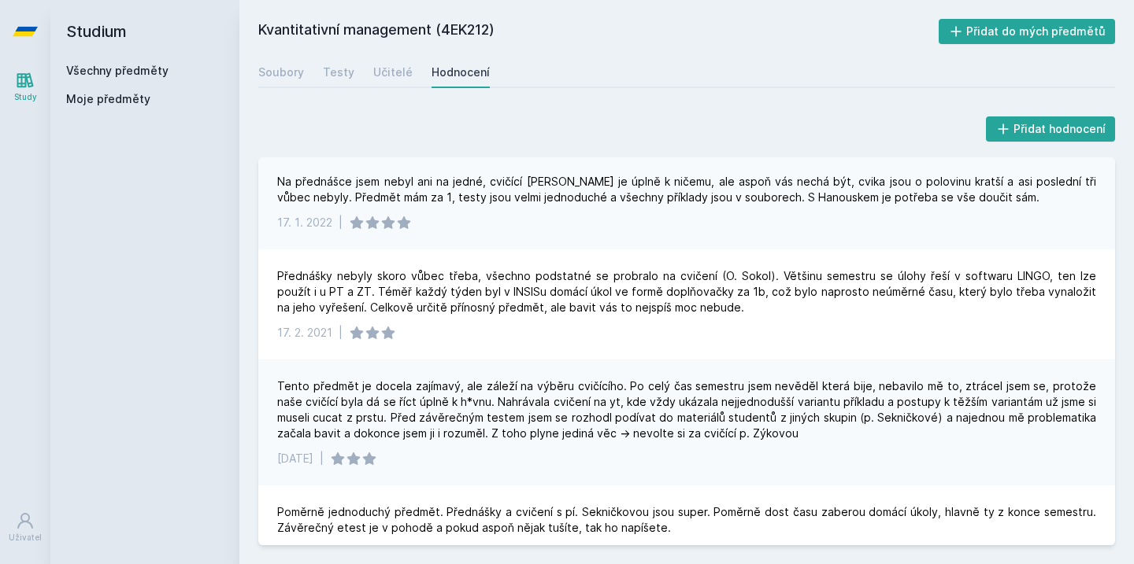
scroll to position [988, 0]
